Goal: Information Seeking & Learning: Learn about a topic

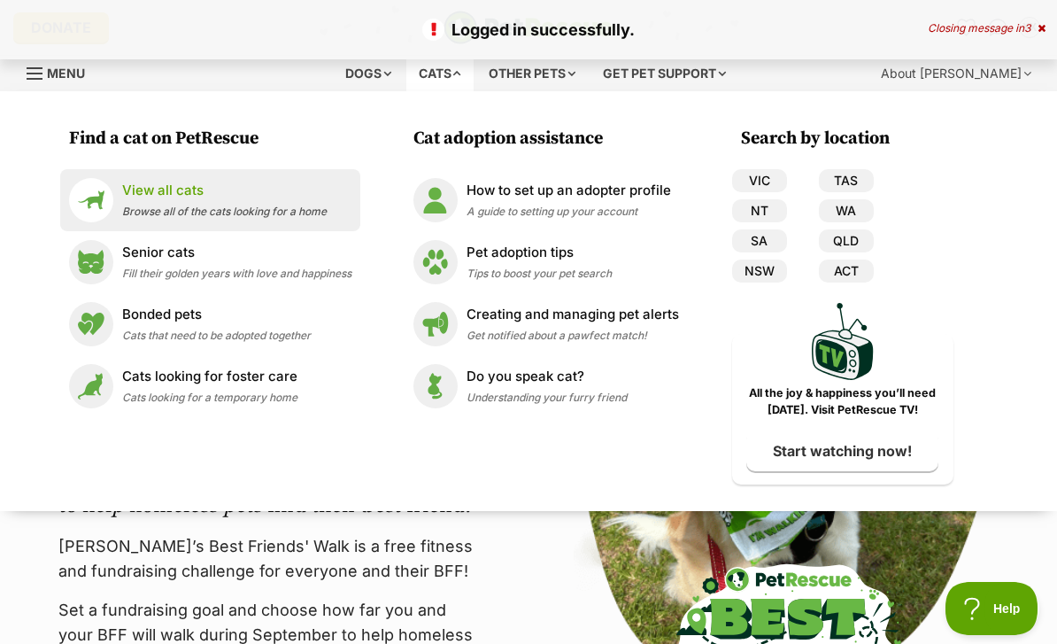
click at [312, 203] on div "View all cats Browse all of the cats looking for a home" at bounding box center [224, 200] width 205 height 38
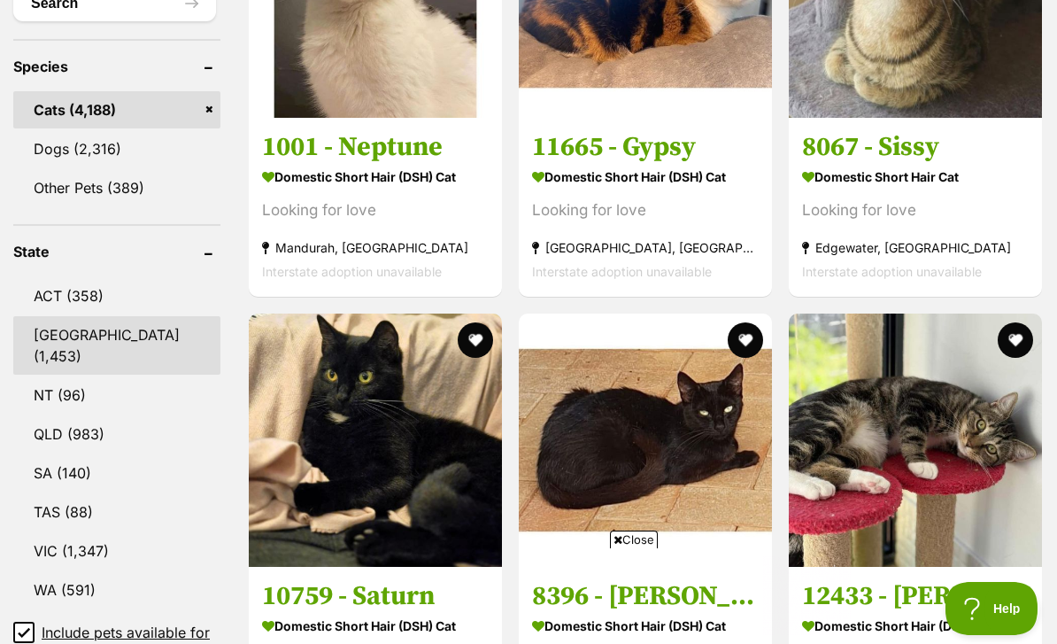
scroll to position [910, 0]
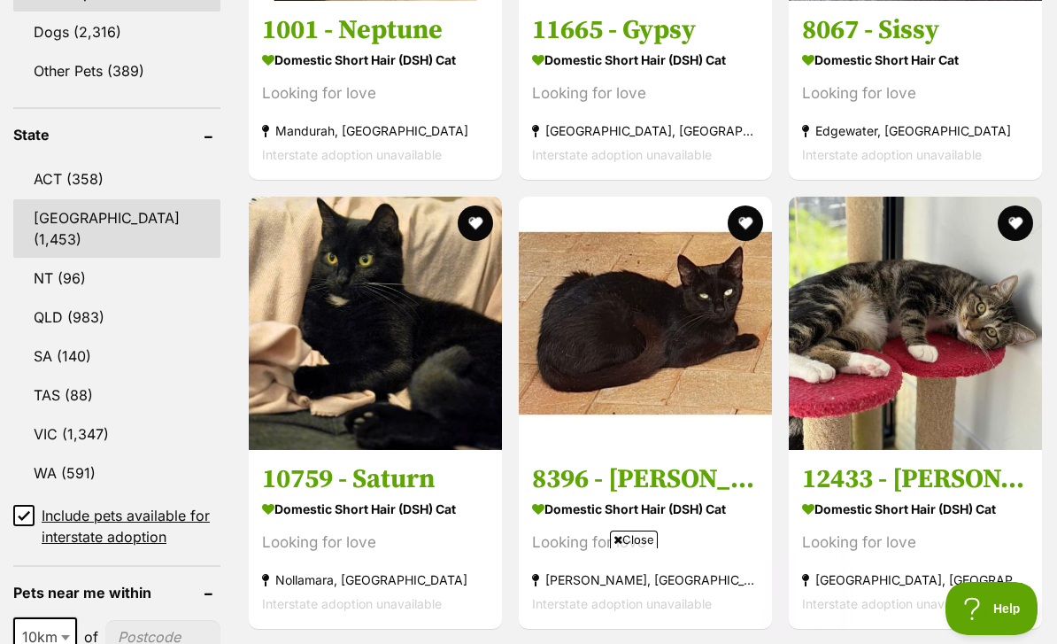
click at [94, 199] on link "NSW (1,453)" at bounding box center [116, 228] width 207 height 58
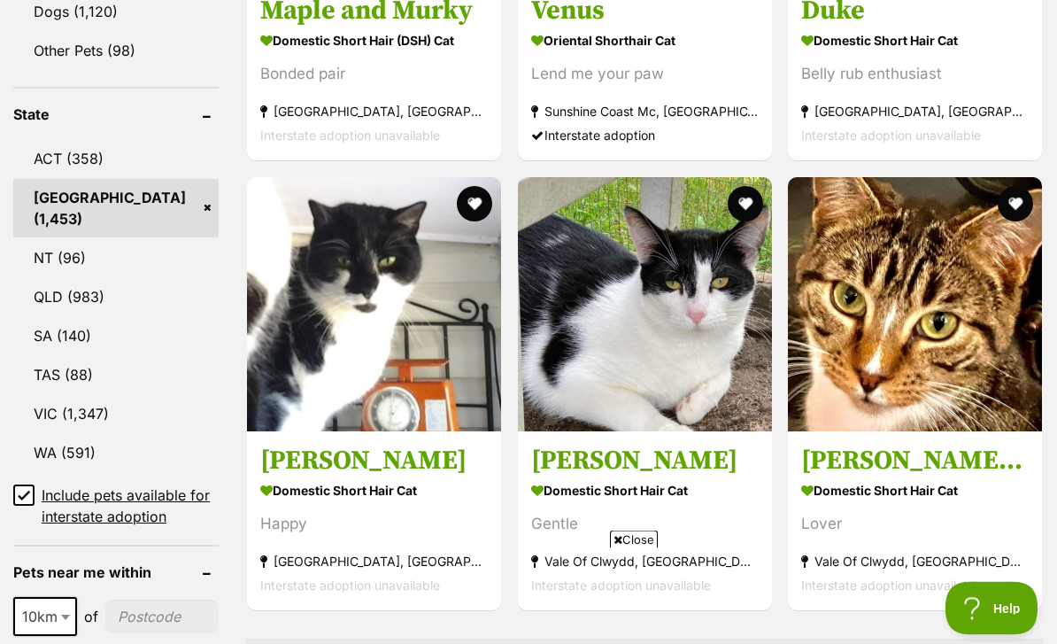
scroll to position [949, 0]
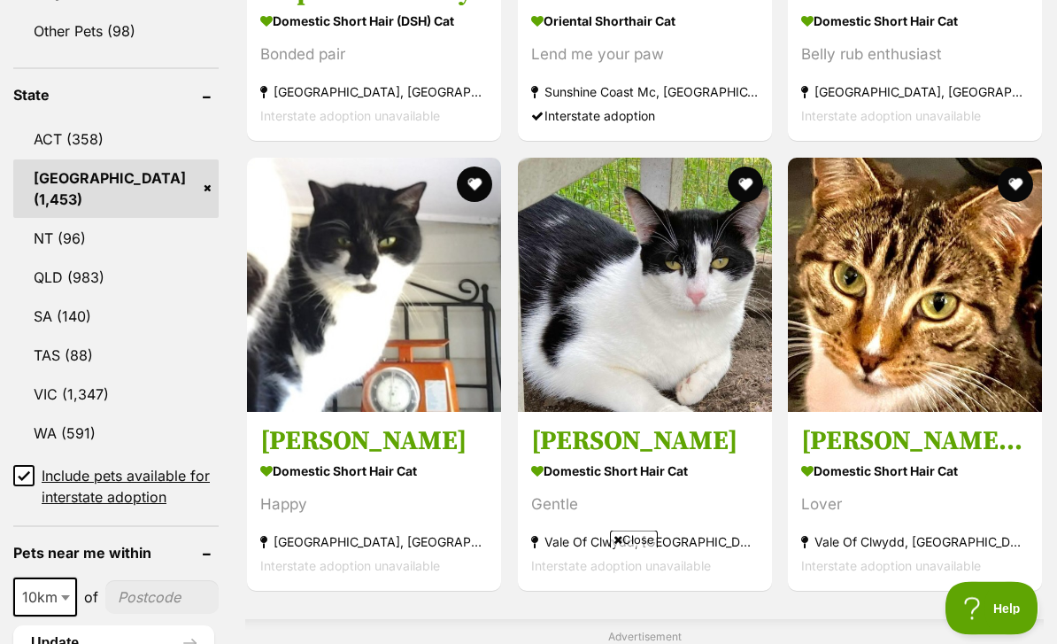
click at [27, 466] on input "Include pets available for interstate adoption" at bounding box center [23, 476] width 21 height 21
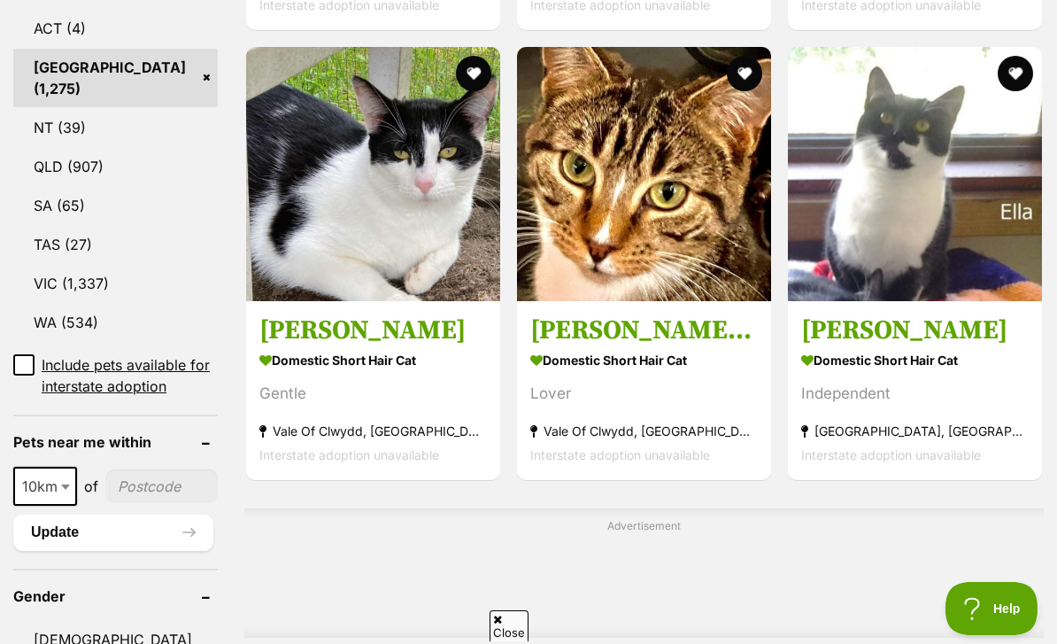
scroll to position [1021, 0]
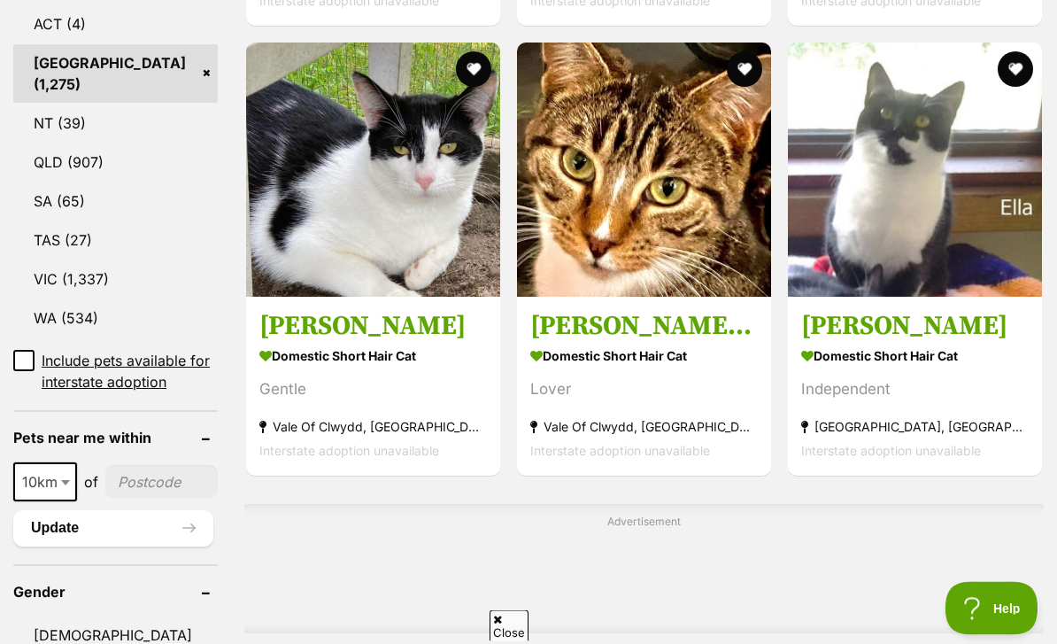
click at [56, 470] on span "10km" at bounding box center [45, 482] width 60 height 25
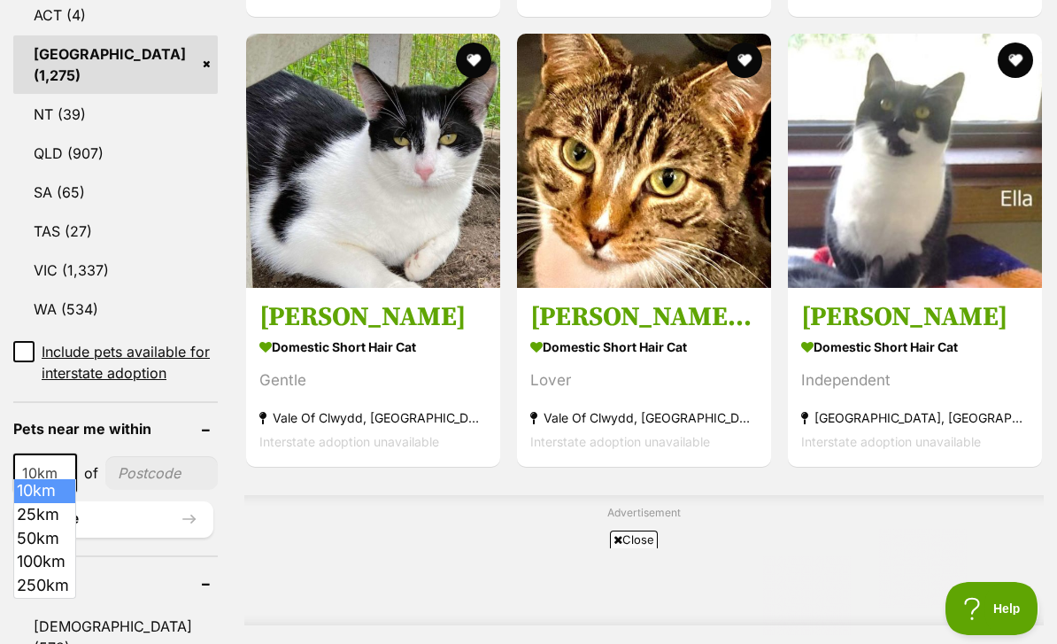
scroll to position [0, 0]
select select "25"
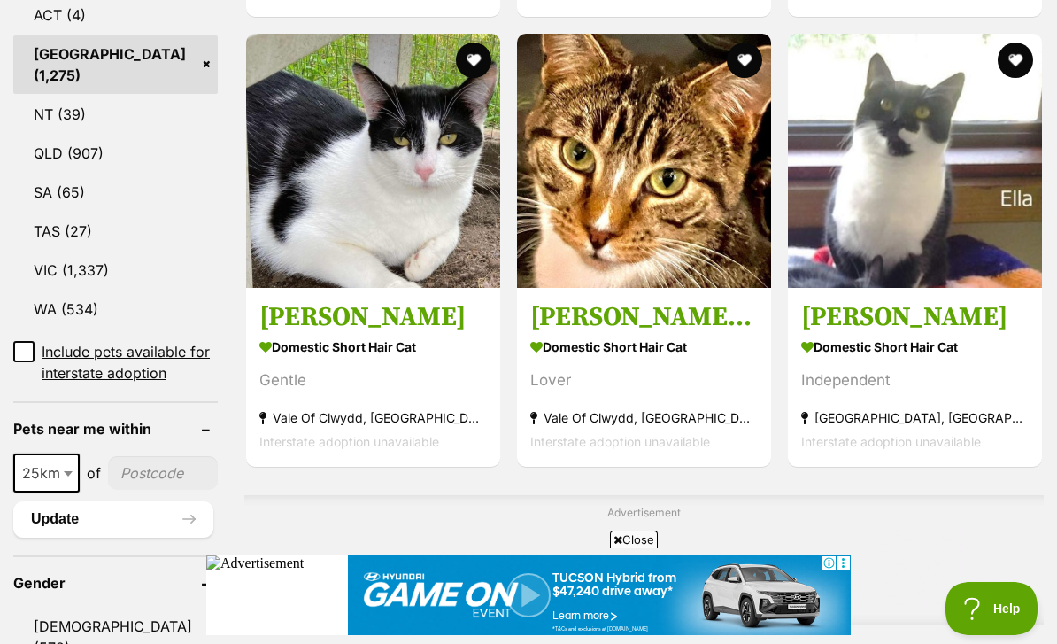
click at [127, 459] on input"] "postcode" at bounding box center [163, 473] width 110 height 34
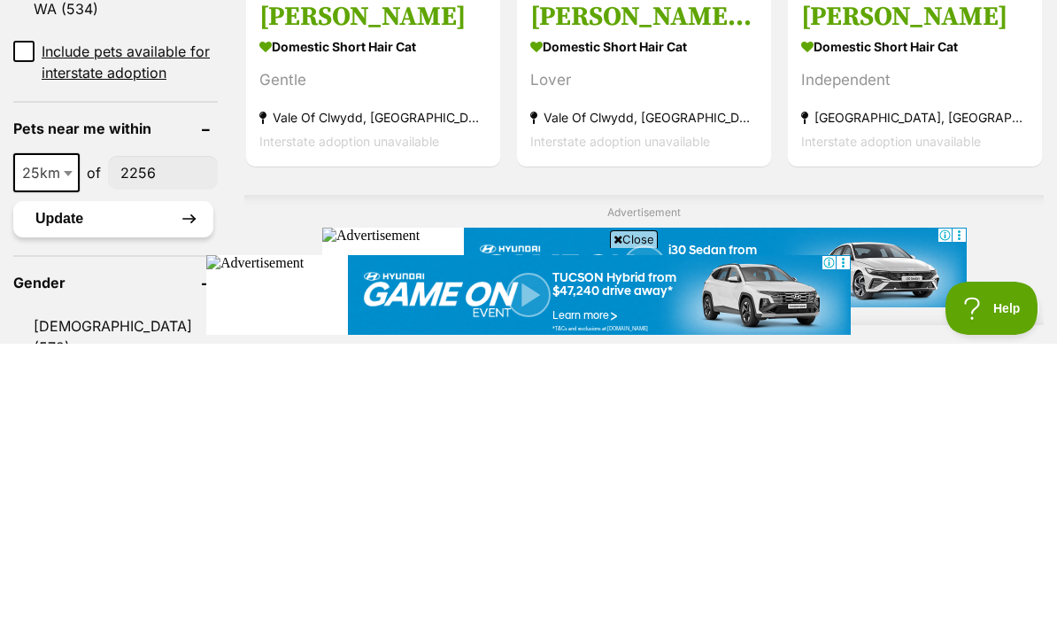
type input"] "2256"
click at [62, 501] on button "Update" at bounding box center [113, 518] width 200 height 35
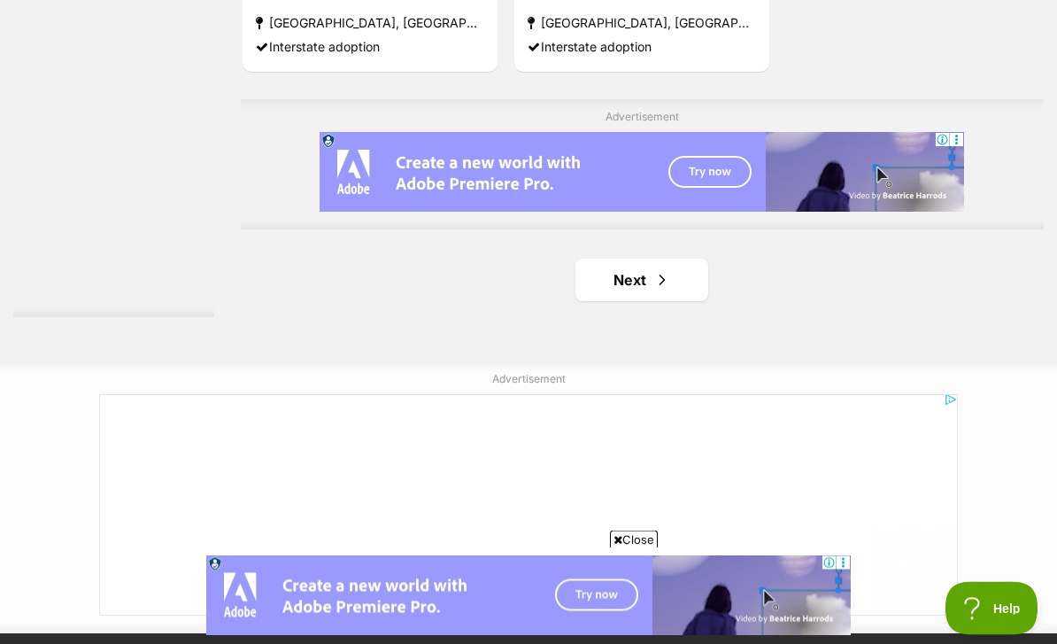
scroll to position [4024, 0]
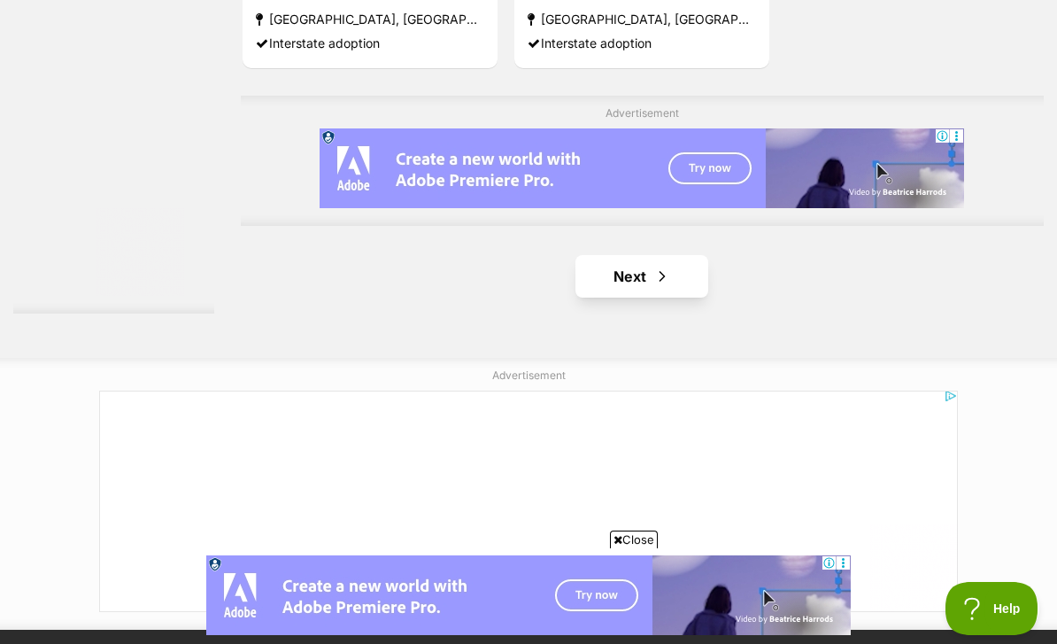
click at [698, 298] on link "Next" at bounding box center [642, 276] width 133 height 43
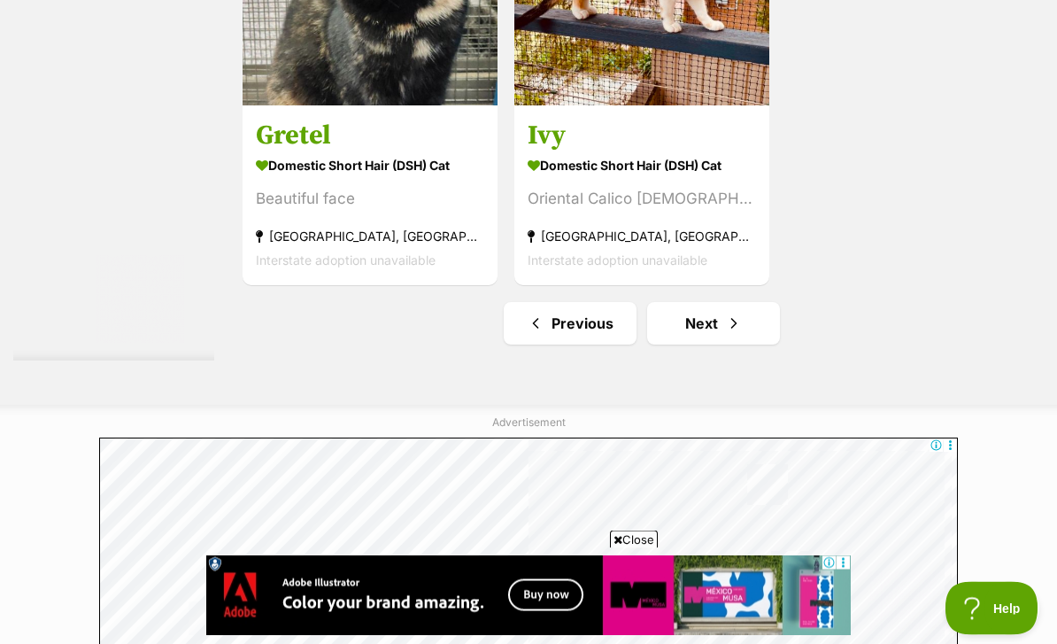
scroll to position [3974, 0]
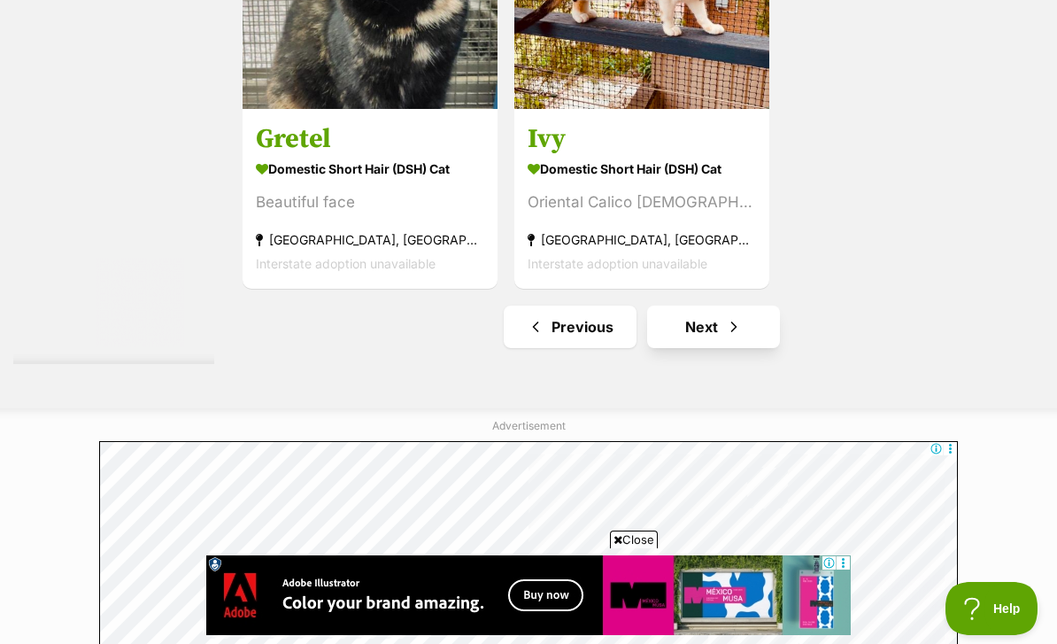
click at [759, 348] on link "Next" at bounding box center [713, 327] width 133 height 43
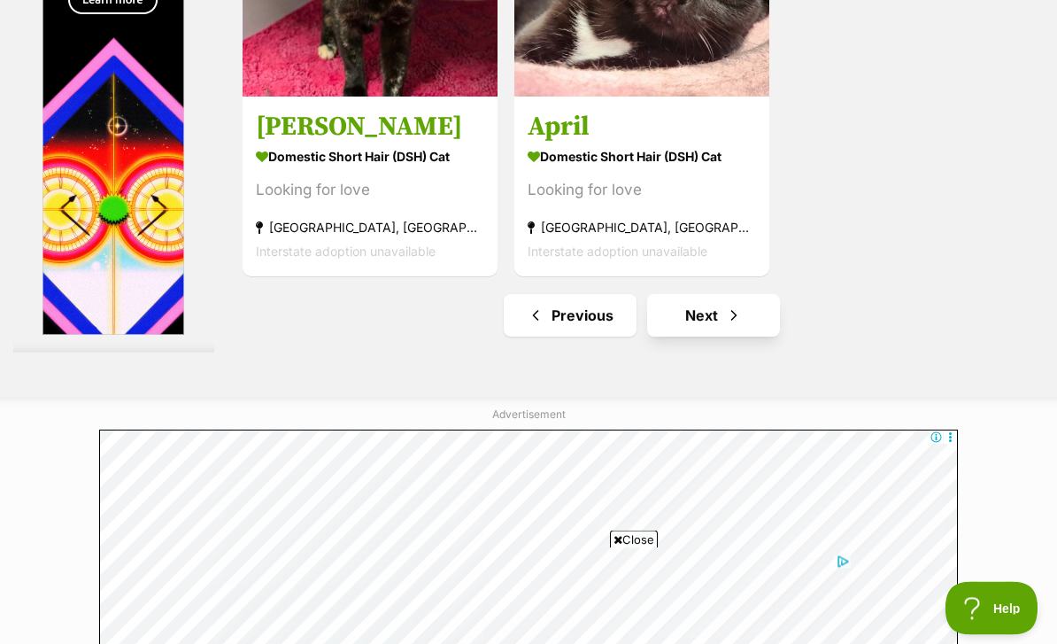
scroll to position [4151, 0]
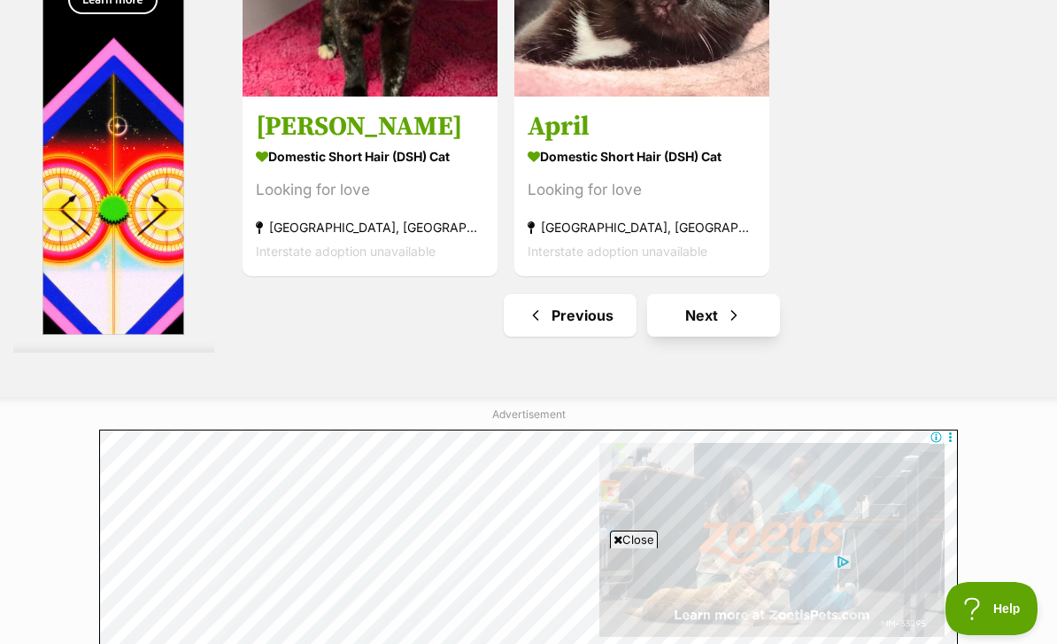
click at [750, 332] on link "Next" at bounding box center [713, 315] width 133 height 43
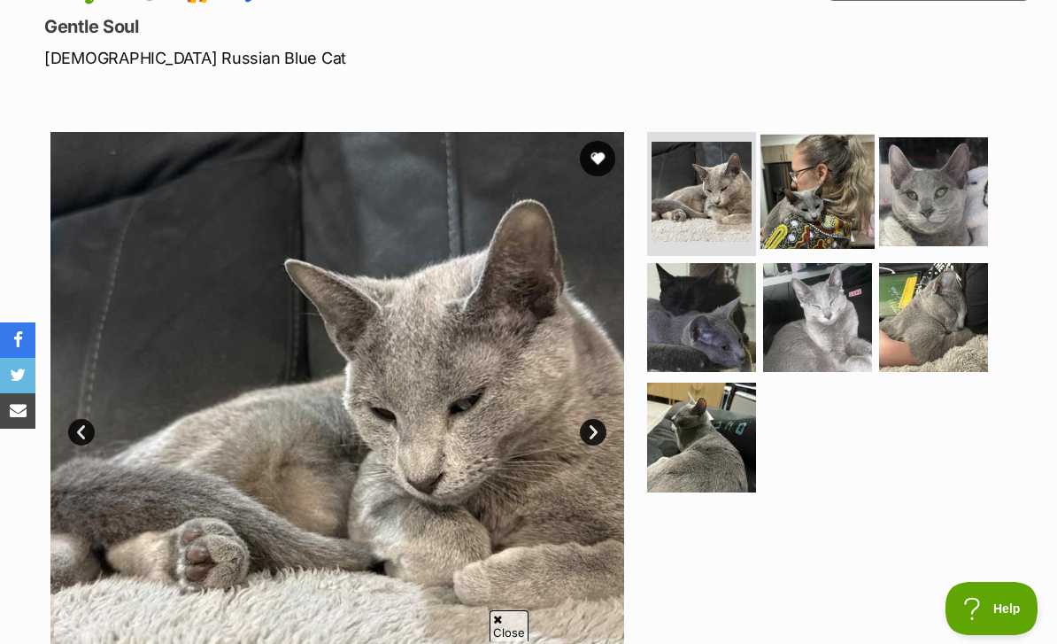
click at [831, 184] on img at bounding box center [818, 192] width 114 height 114
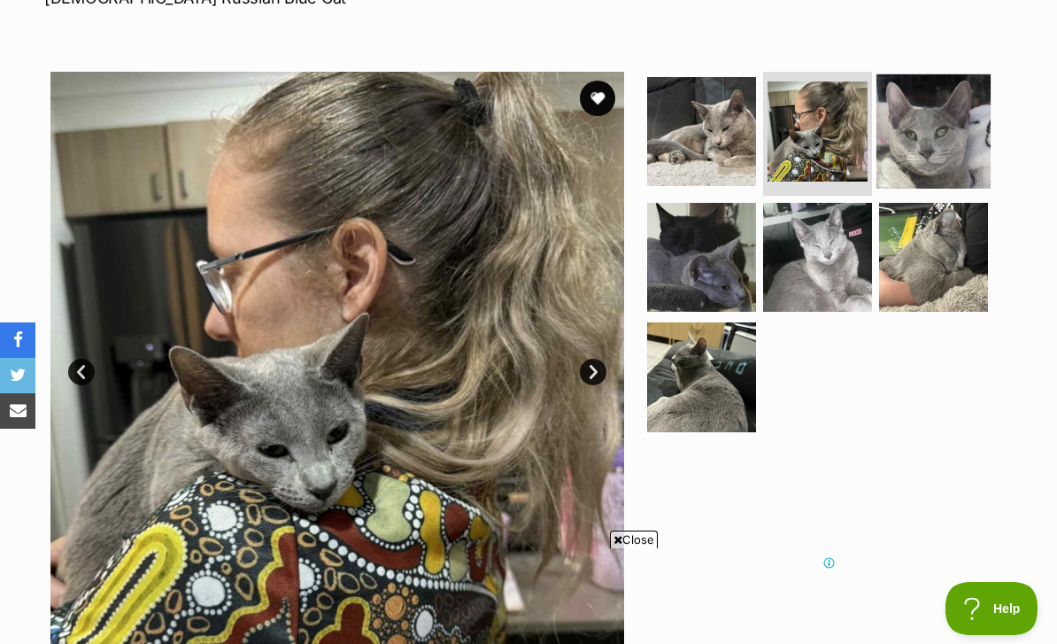
click at [958, 97] on img at bounding box center [934, 131] width 114 height 114
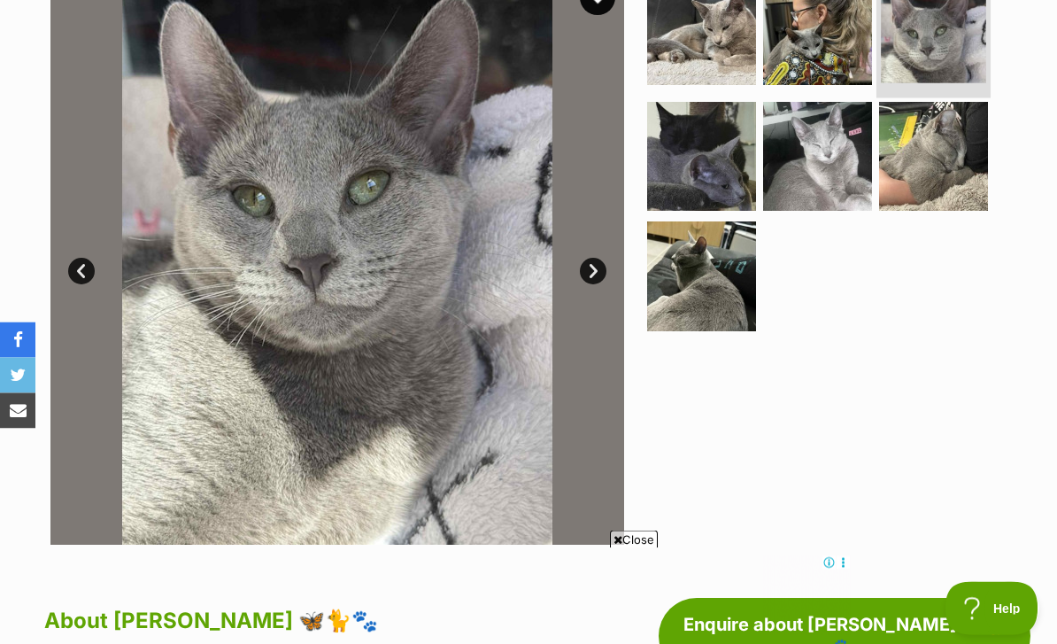
scroll to position [446, 0]
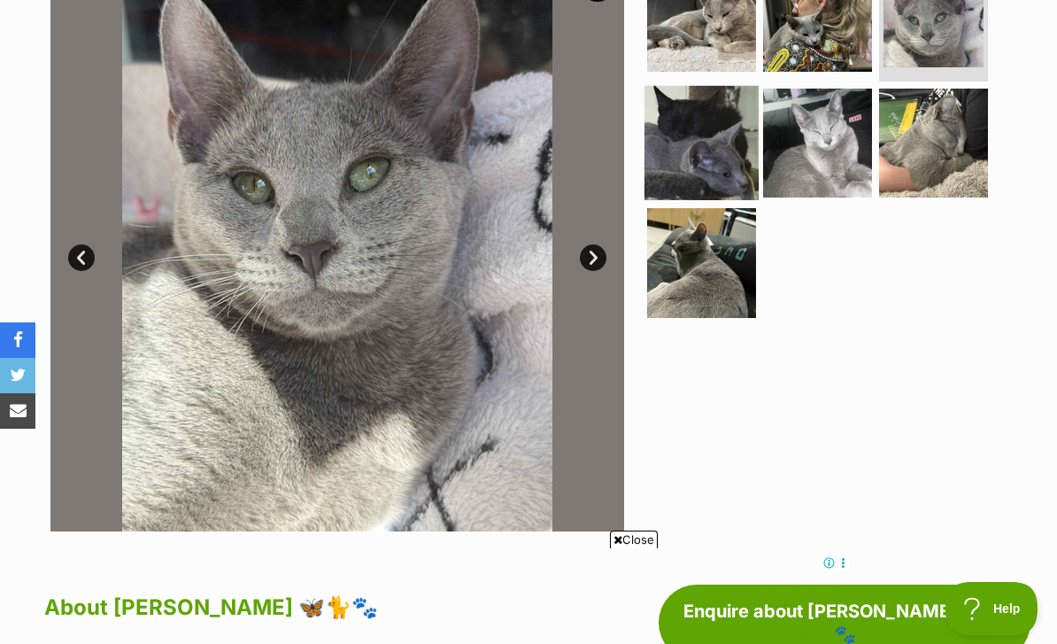
click at [730, 143] on img at bounding box center [702, 142] width 114 height 114
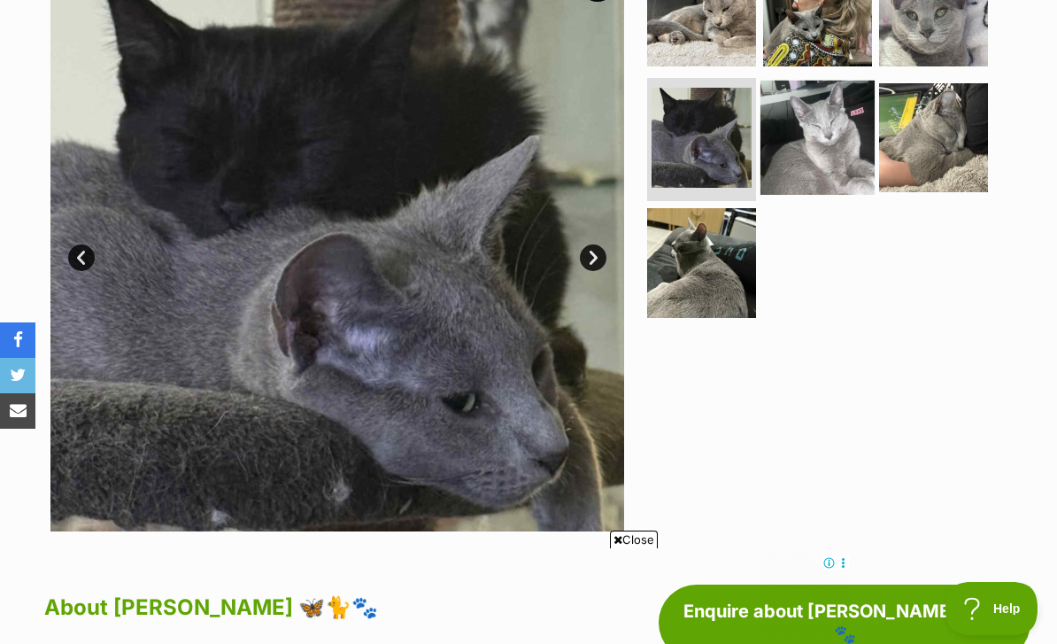
click at [835, 142] on img at bounding box center [818, 137] width 114 height 114
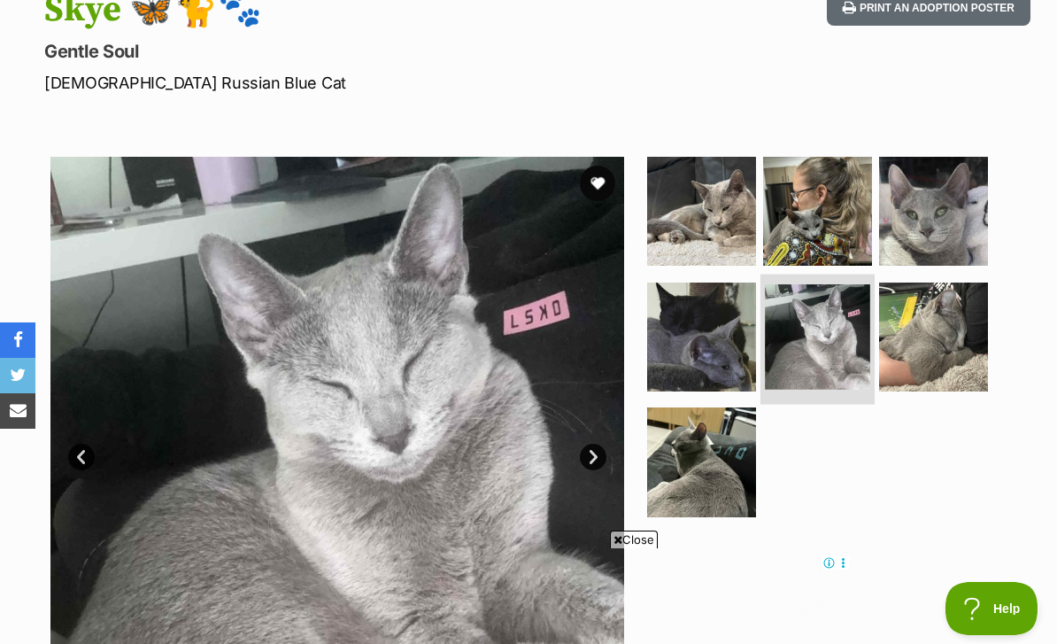
scroll to position [226, 0]
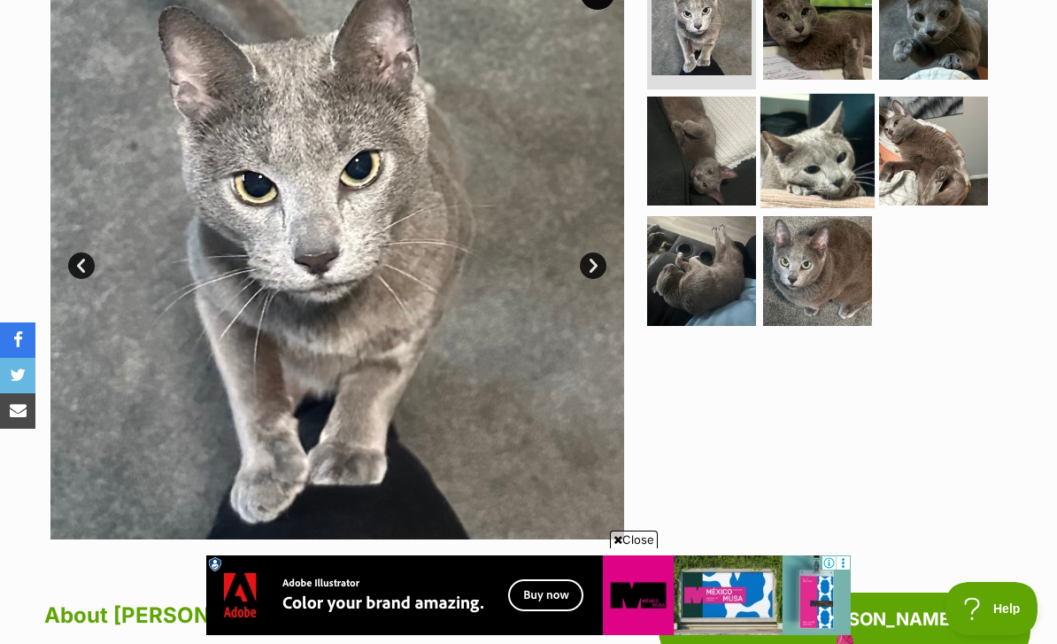
click at [831, 156] on img at bounding box center [818, 150] width 114 height 114
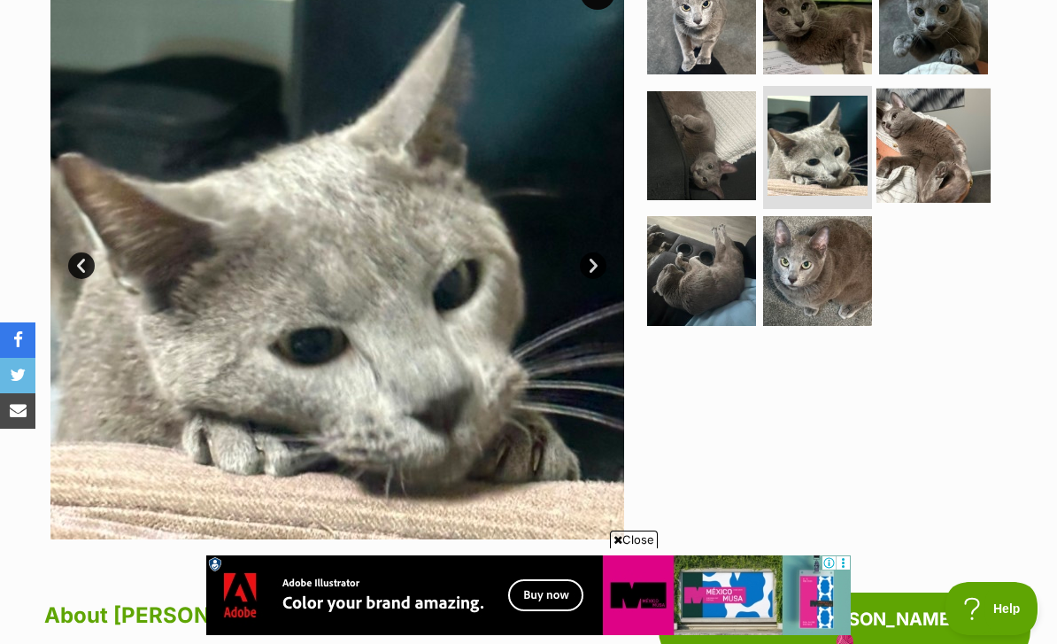
click at [918, 113] on img at bounding box center [934, 145] width 114 height 114
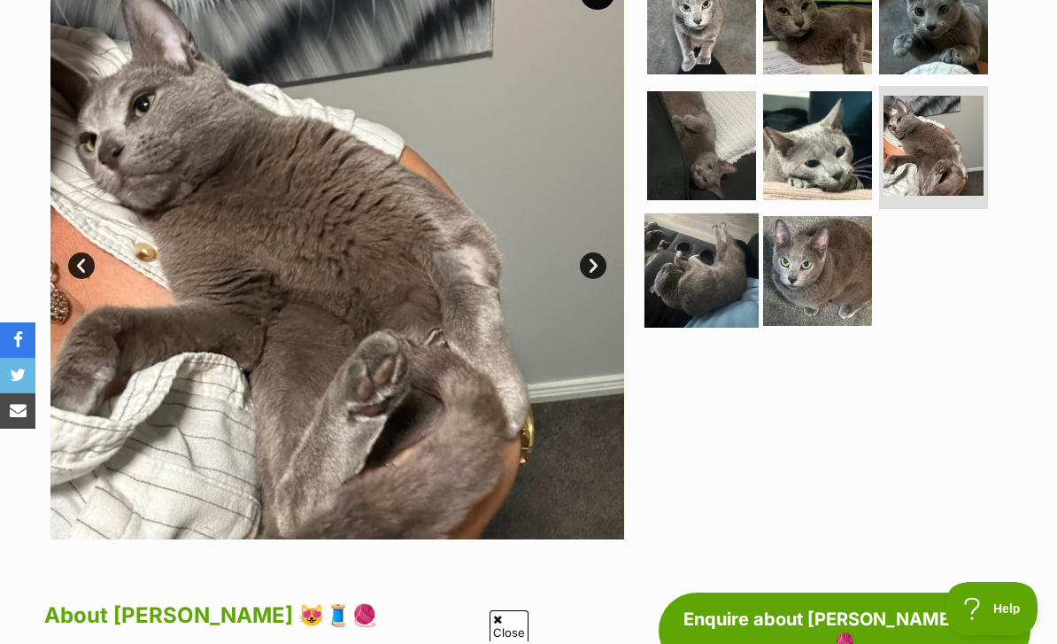
click at [731, 260] on img at bounding box center [702, 270] width 114 height 114
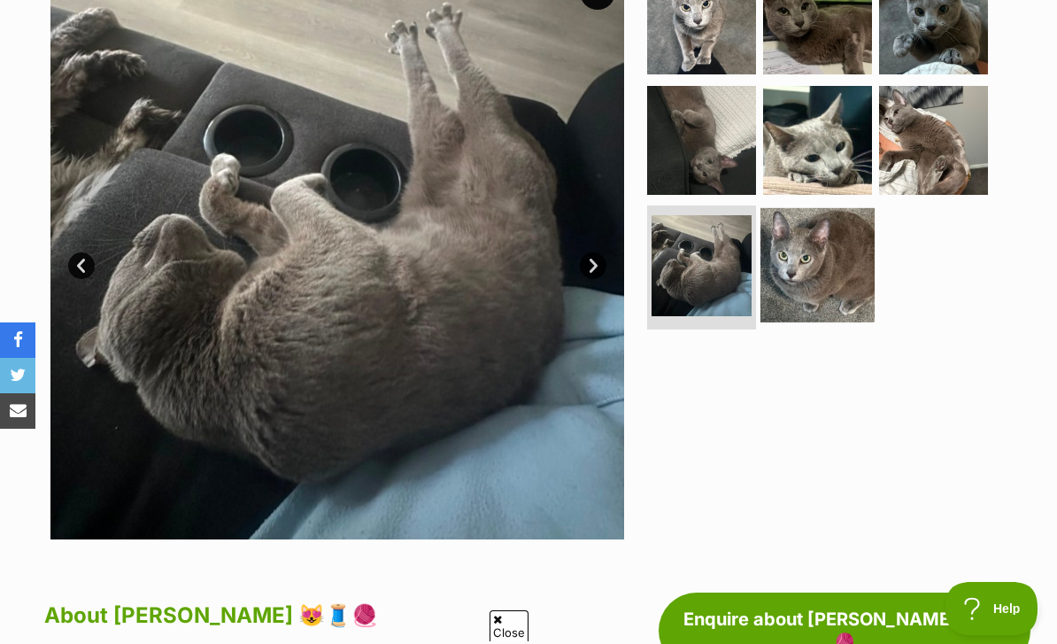
click at [821, 243] on img at bounding box center [818, 265] width 114 height 114
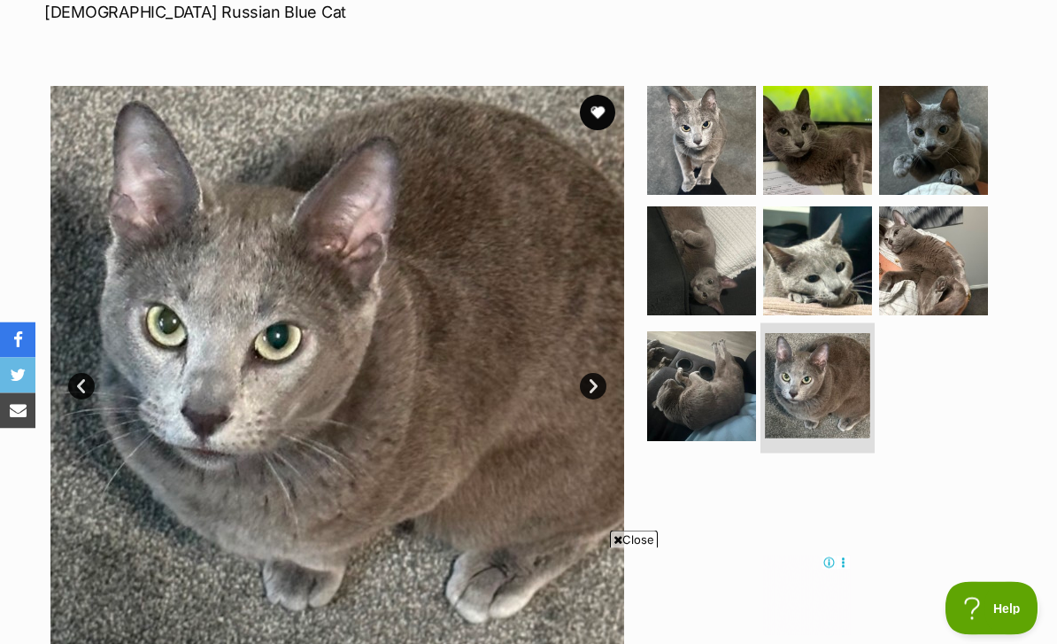
scroll to position [314, 0]
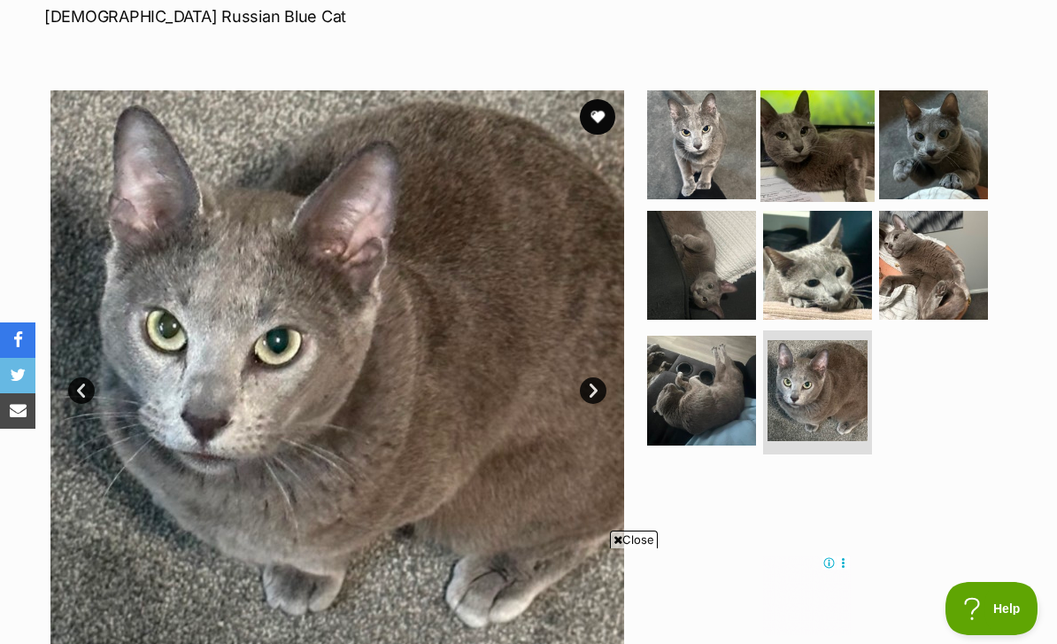
click at [810, 152] on img at bounding box center [818, 145] width 114 height 114
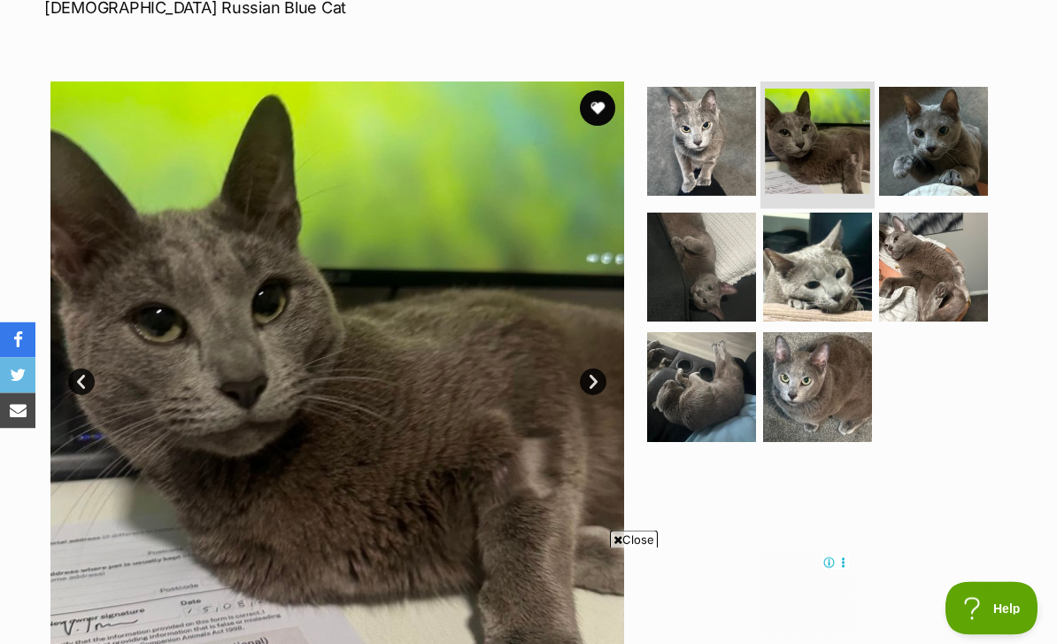
scroll to position [332, 0]
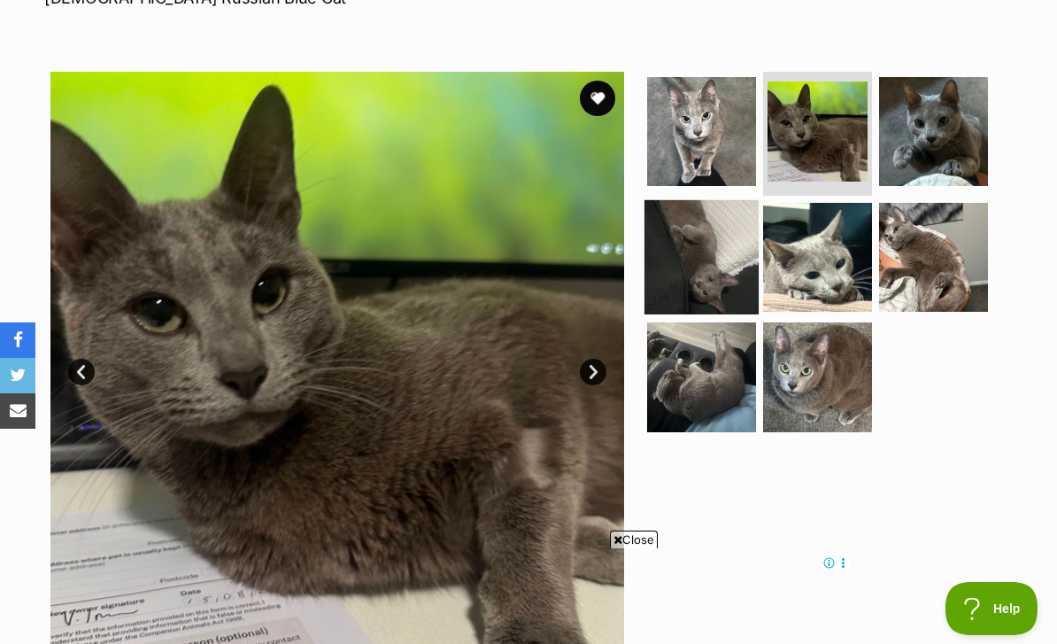
click at [738, 246] on img at bounding box center [702, 256] width 114 height 114
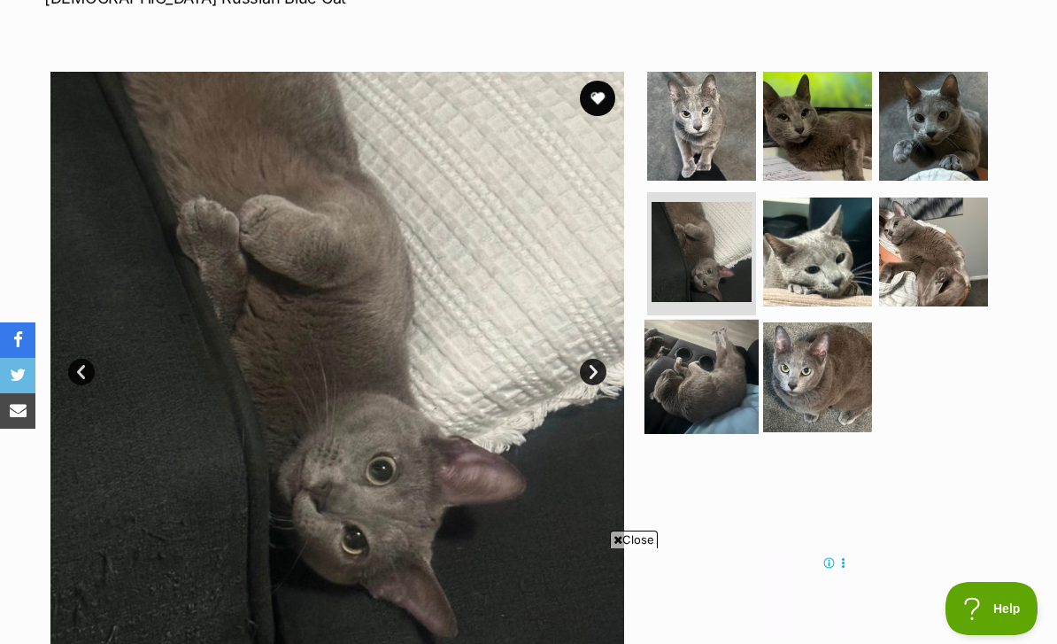
click at [728, 361] on img at bounding box center [702, 377] width 114 height 114
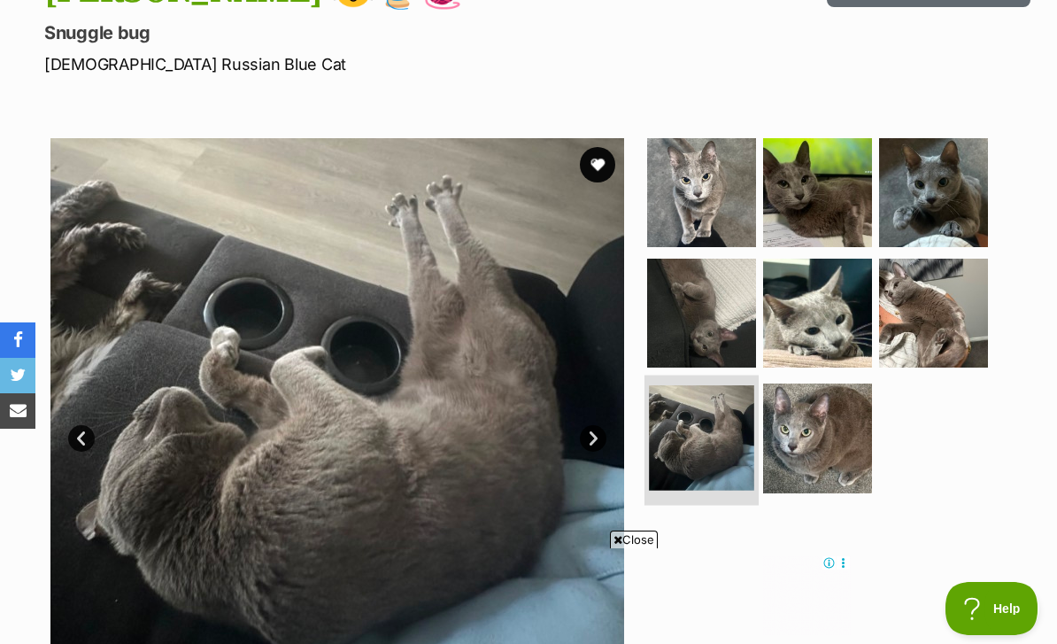
scroll to position [201, 0]
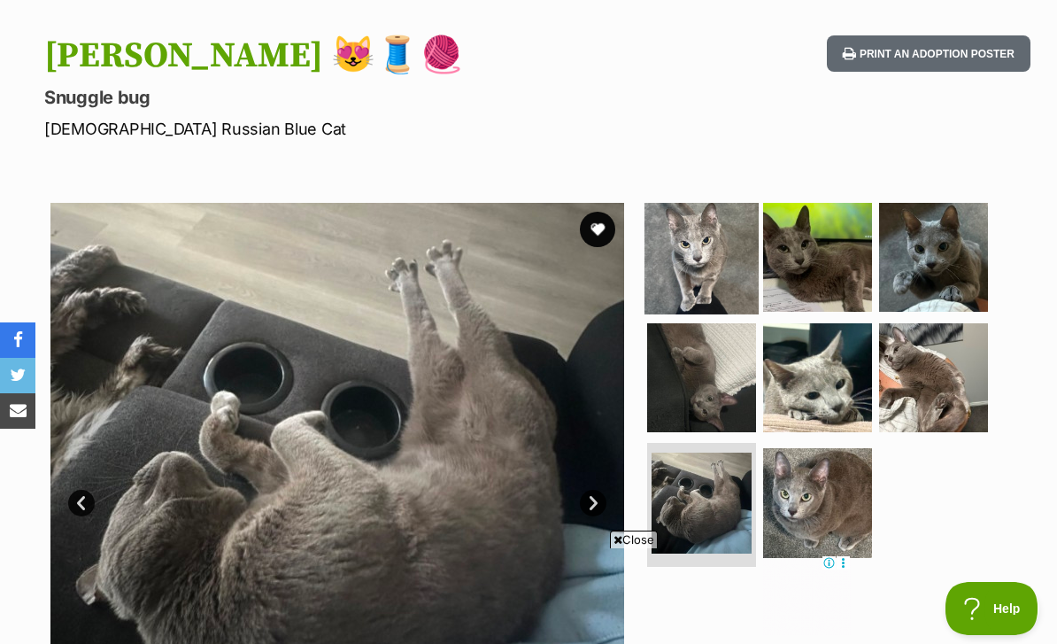
click at [723, 200] on img at bounding box center [702, 257] width 114 height 114
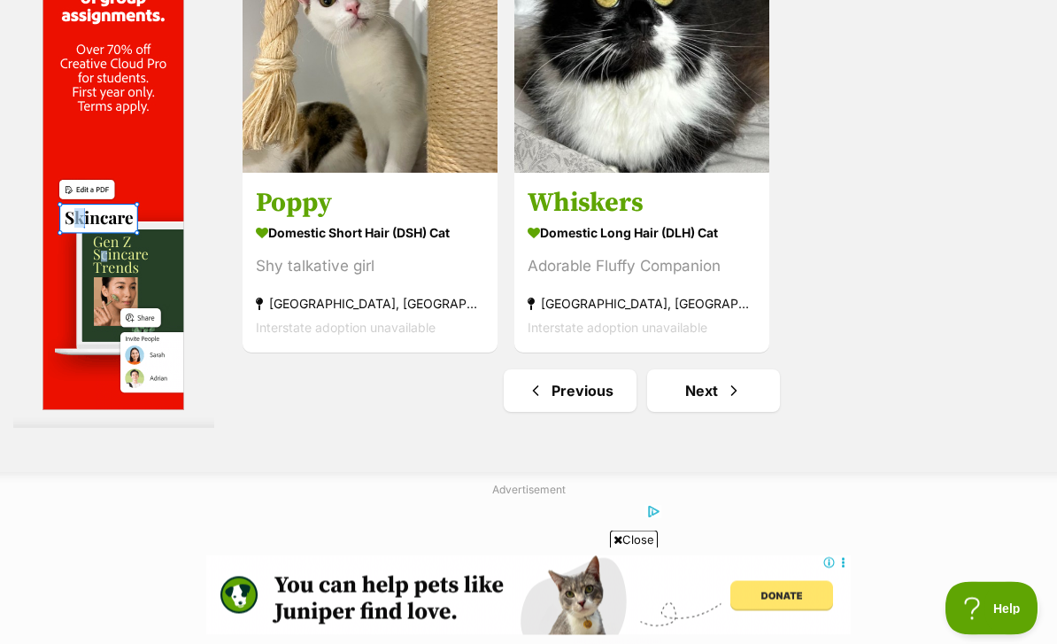
scroll to position [3910, 0]
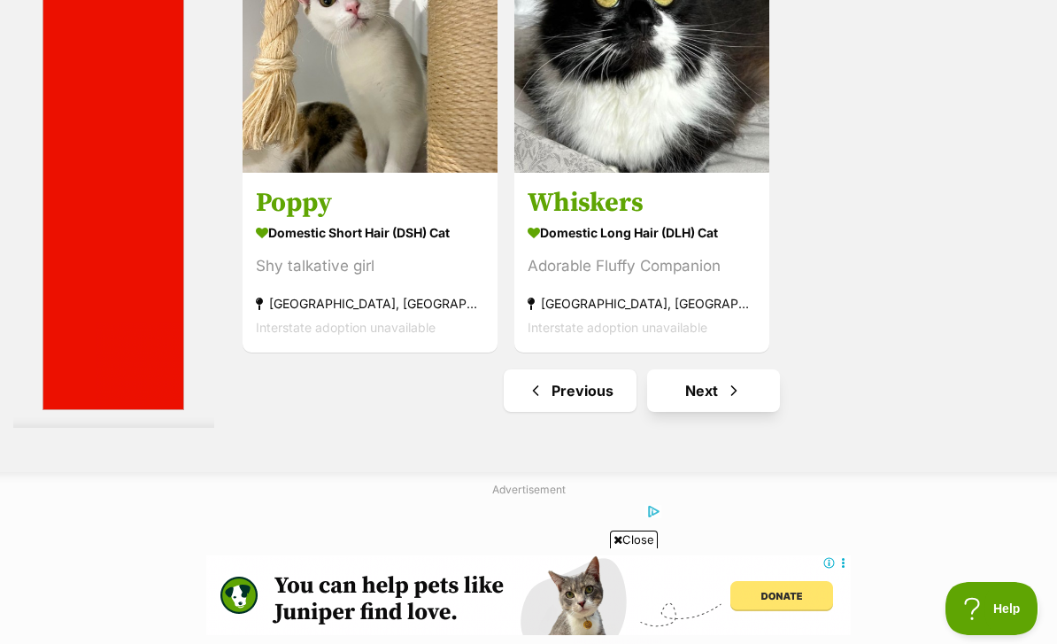
click at [753, 412] on link "Next" at bounding box center [713, 390] width 133 height 43
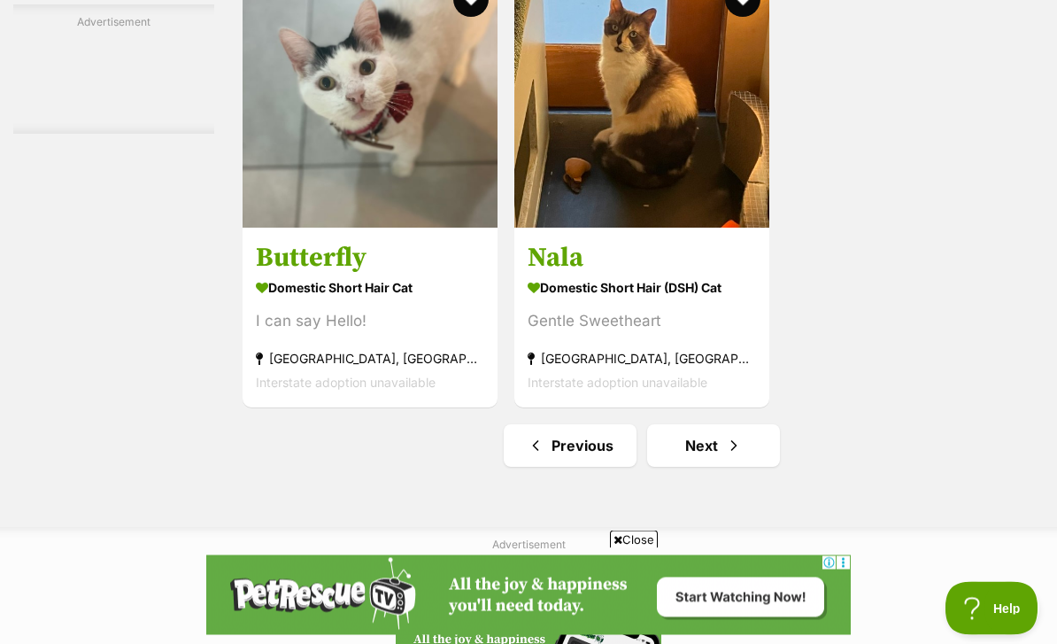
scroll to position [3855, 0]
click at [702, 467] on link "Next" at bounding box center [713, 445] width 133 height 43
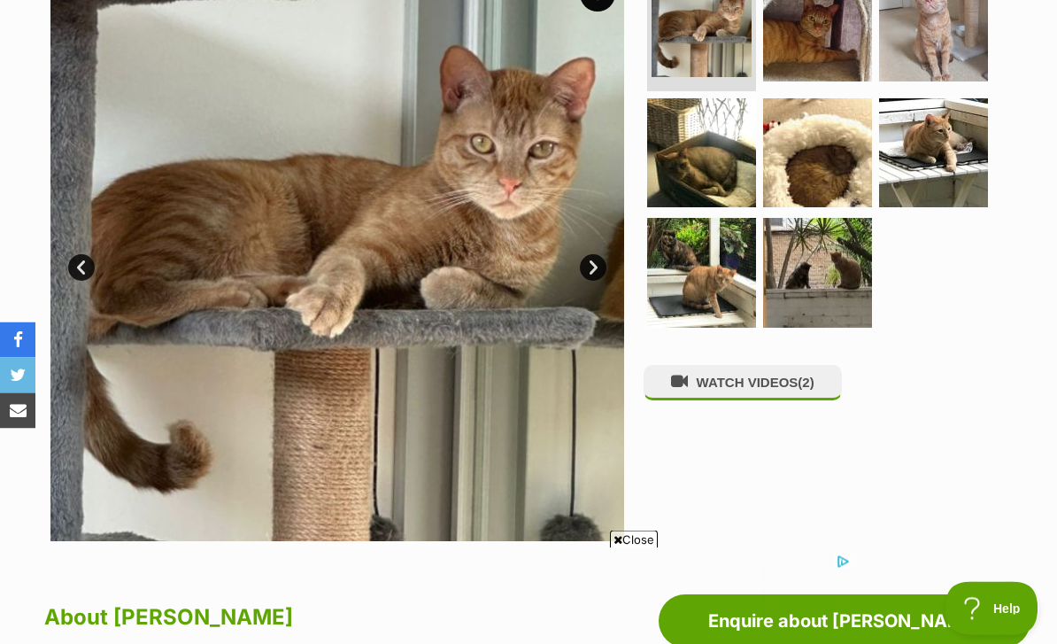
scroll to position [437, 0]
click at [699, 236] on img at bounding box center [702, 272] width 114 height 114
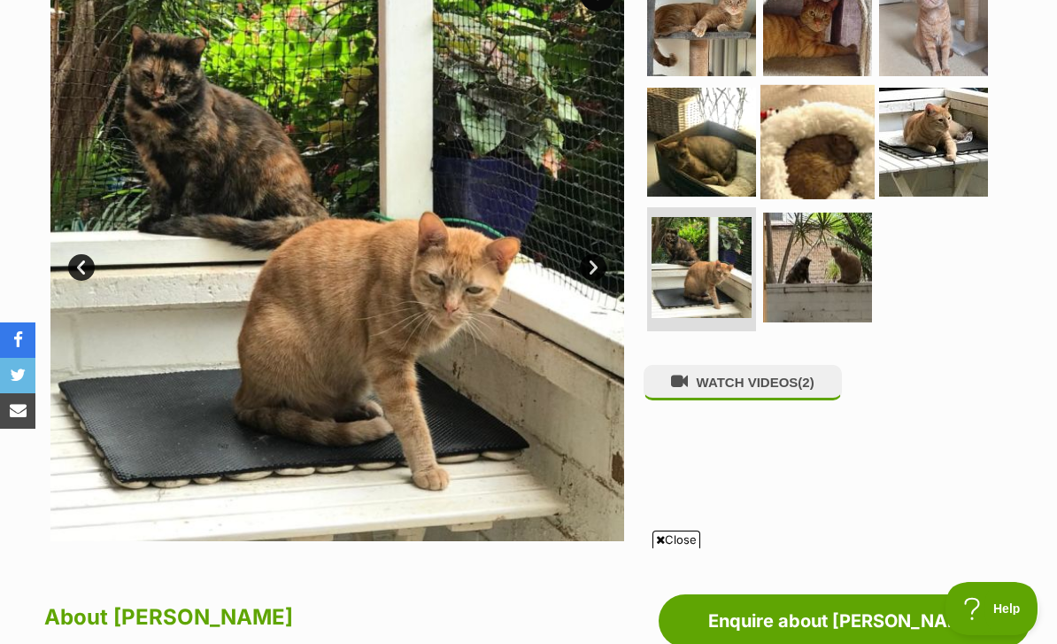
click at [833, 139] on img at bounding box center [818, 141] width 114 height 114
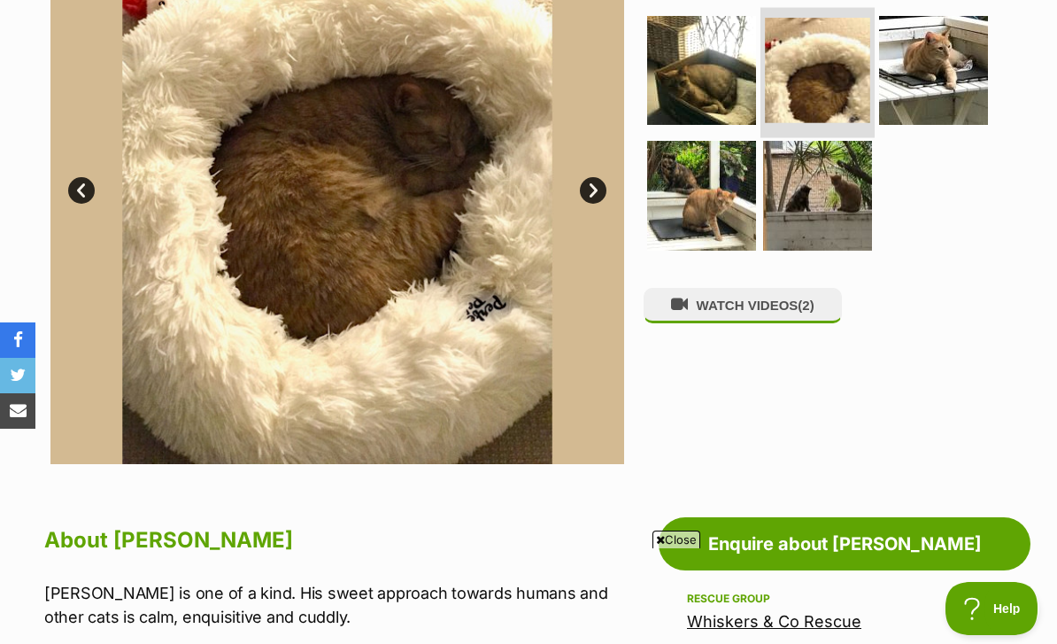
scroll to position [464, 0]
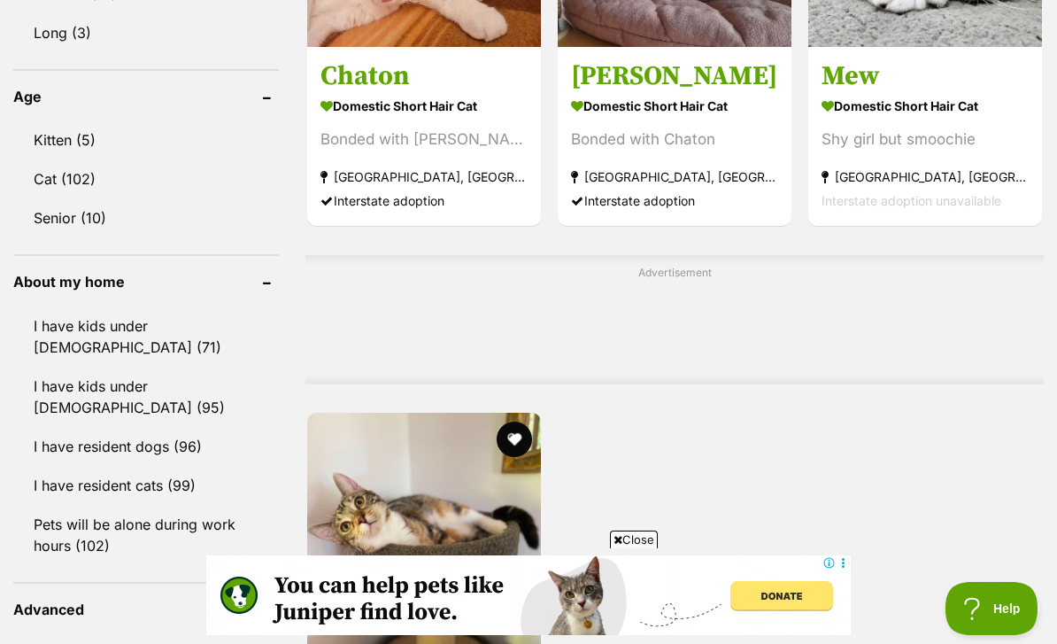
scroll to position [1388, 0]
